Goal: Register for event/course

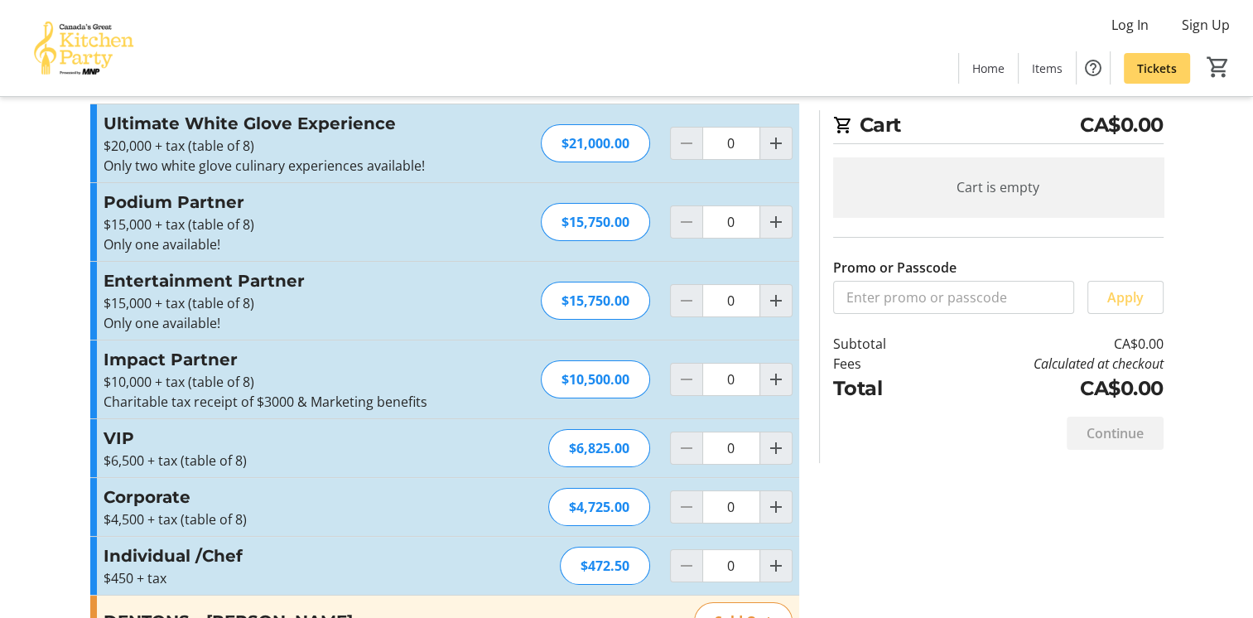
scroll to position [66, 0]
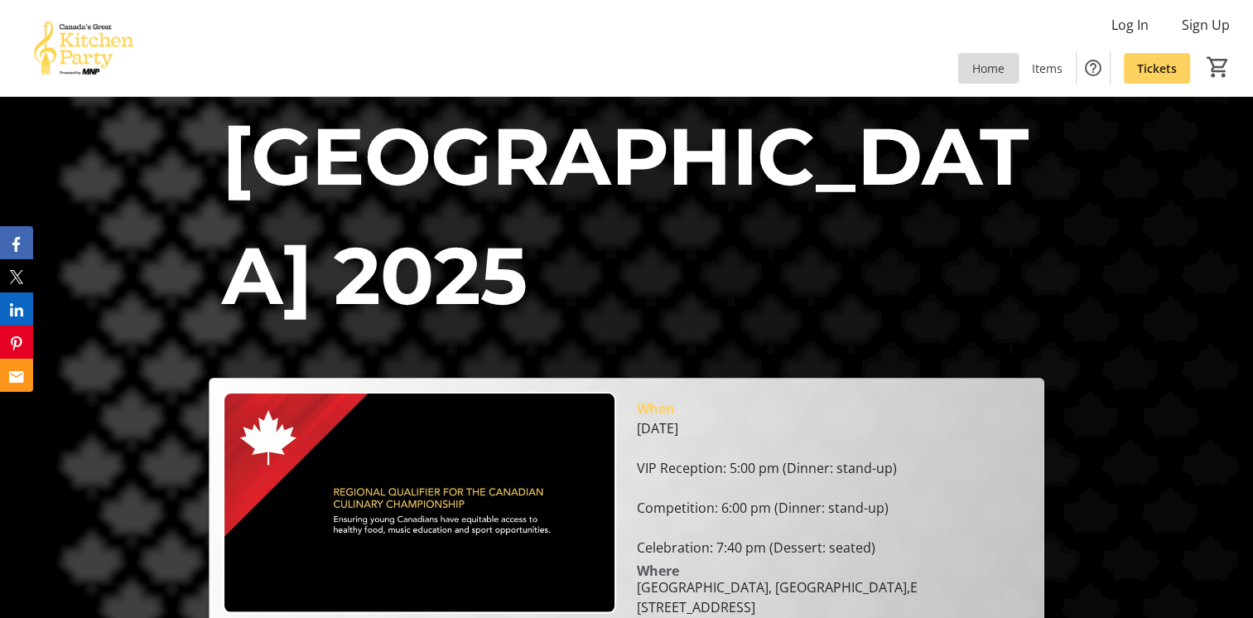
click at [994, 71] on span "Home" at bounding box center [988, 68] width 32 height 17
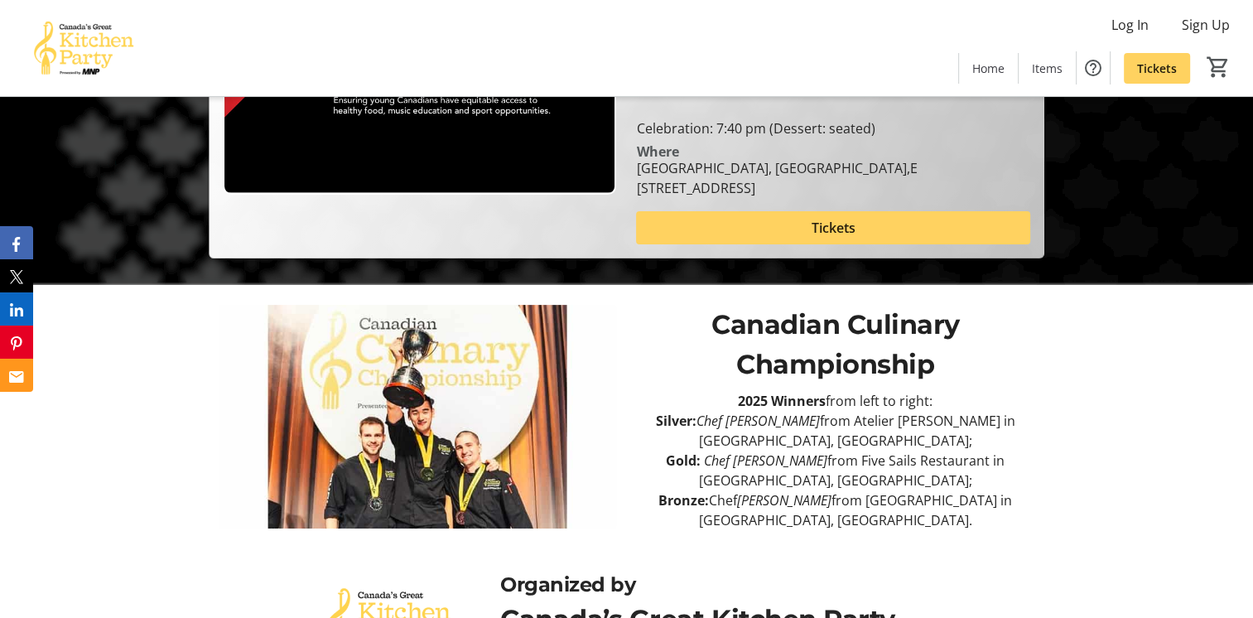
scroll to position [455, 0]
